Goal: Contribute content

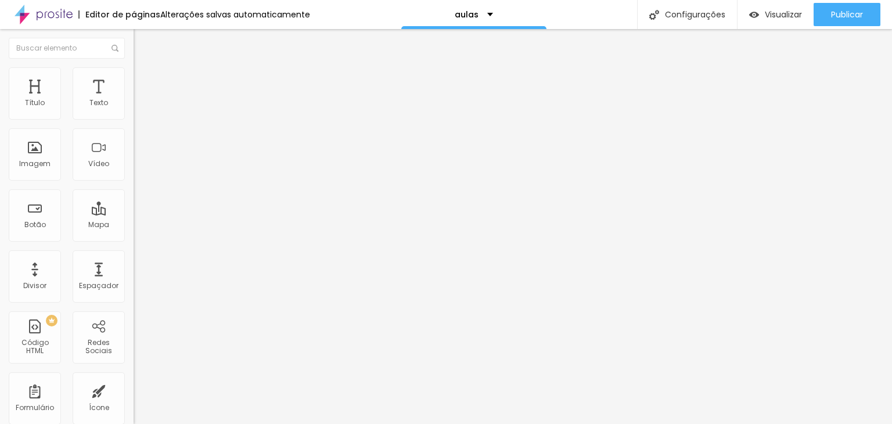
click at [134, 100] on span "Trocar imagem" at bounding box center [165, 95] width 63 height 10
click at [134, 109] on input "[URL][DOMAIN_NAME]" at bounding box center [203, 104] width 139 height 12
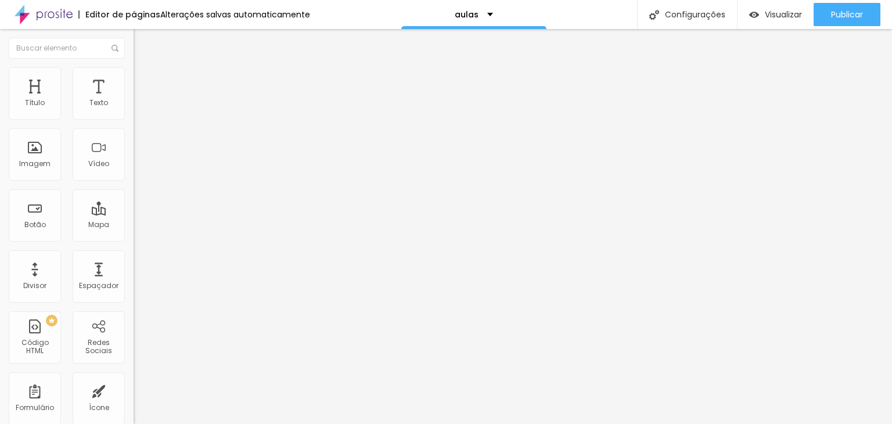
paste input "4TBrN_EVNbE"
type input "[URL][DOMAIN_NAME]"
click at [134, 100] on span "Trocar imagem" at bounding box center [165, 95] width 63 height 10
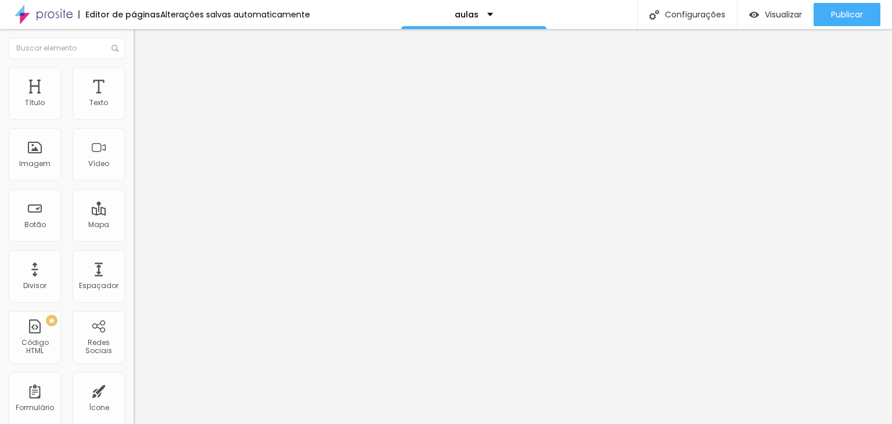
click at [134, 238] on input "[URL][DOMAIN_NAME]" at bounding box center [203, 232] width 139 height 12
paste input "360b85d0960f38cf5b0c8c1883ad1084"
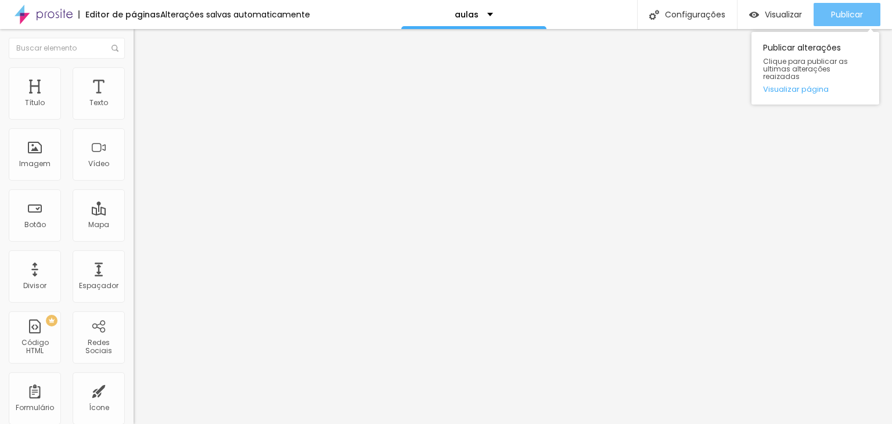
type input "[URL][DOMAIN_NAME]"
click at [842, 16] on span "Publicar" at bounding box center [847, 14] width 32 height 9
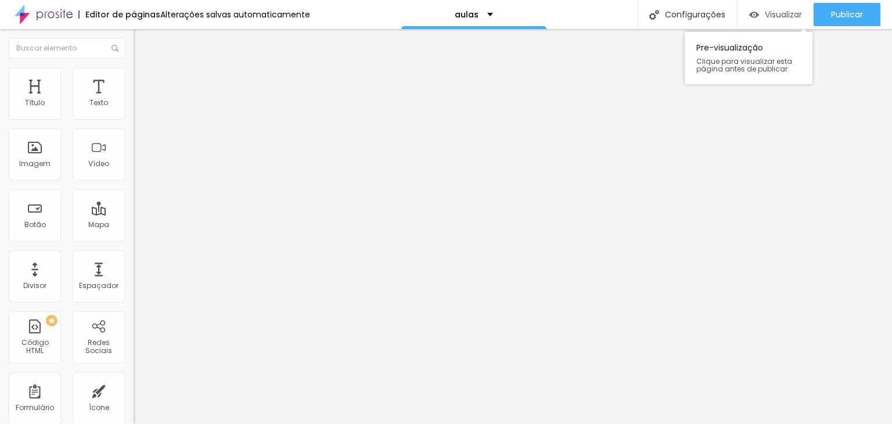
click at [766, 16] on span "Visualizar" at bounding box center [783, 14] width 37 height 9
